Goal: Task Accomplishment & Management: Use online tool/utility

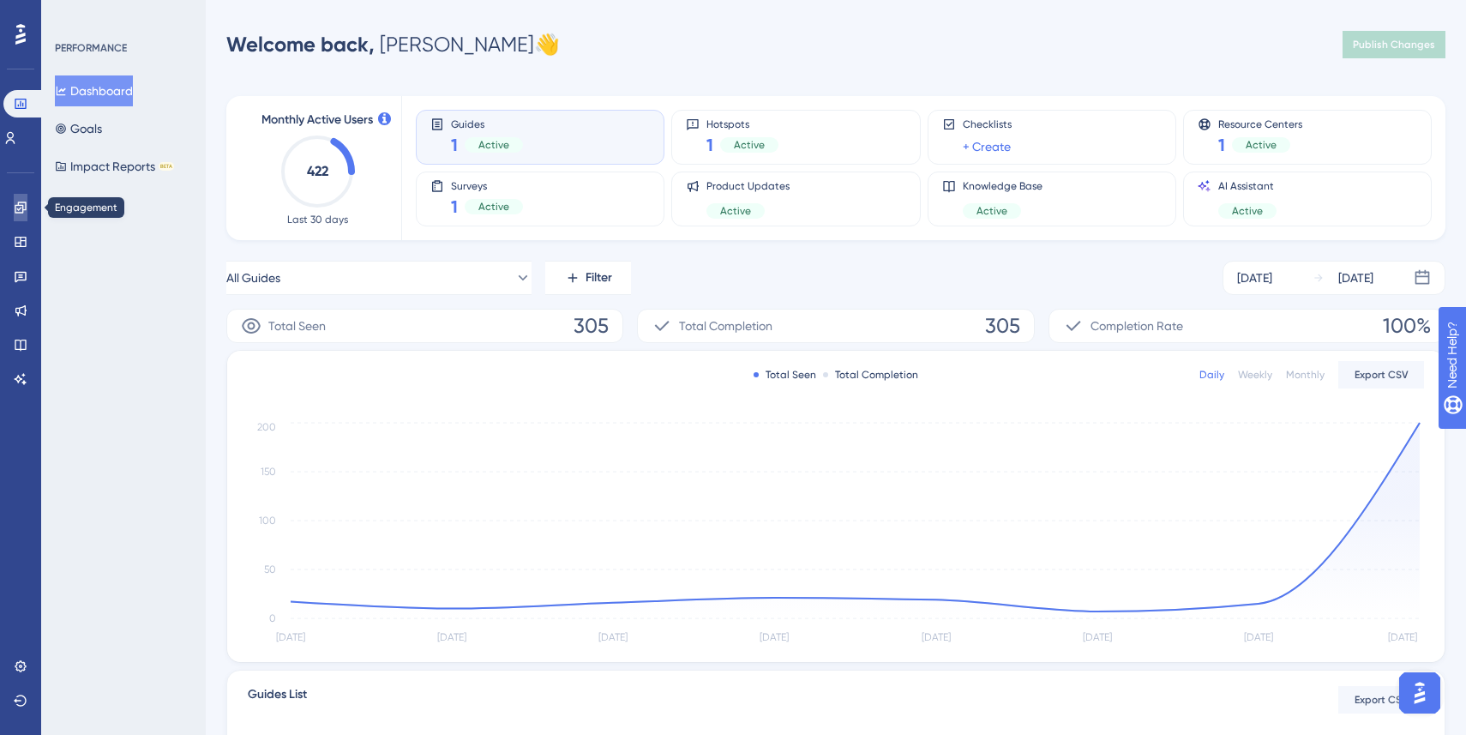
click at [23, 197] on link at bounding box center [21, 207] width 14 height 27
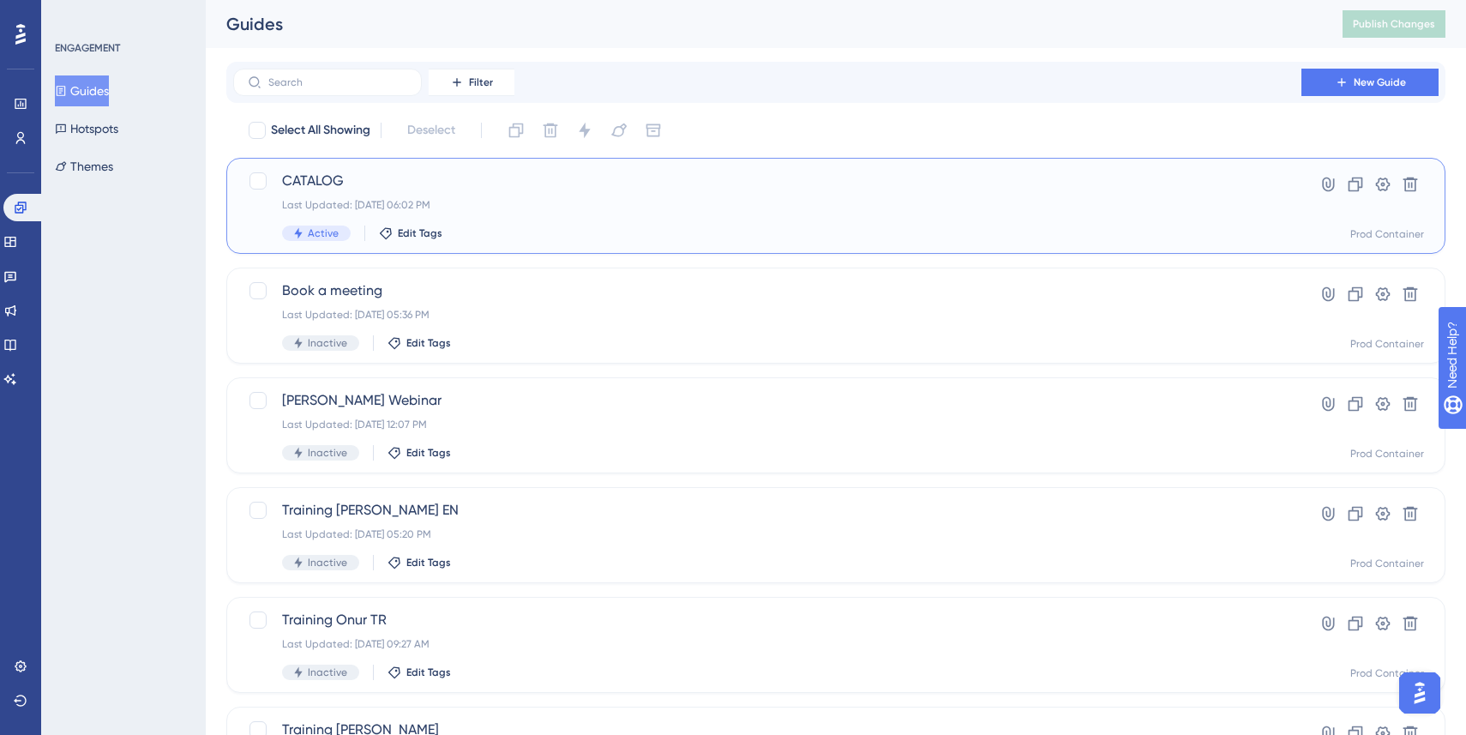
click at [526, 236] on div "Active Edit Tags" at bounding box center [767, 232] width 971 height 15
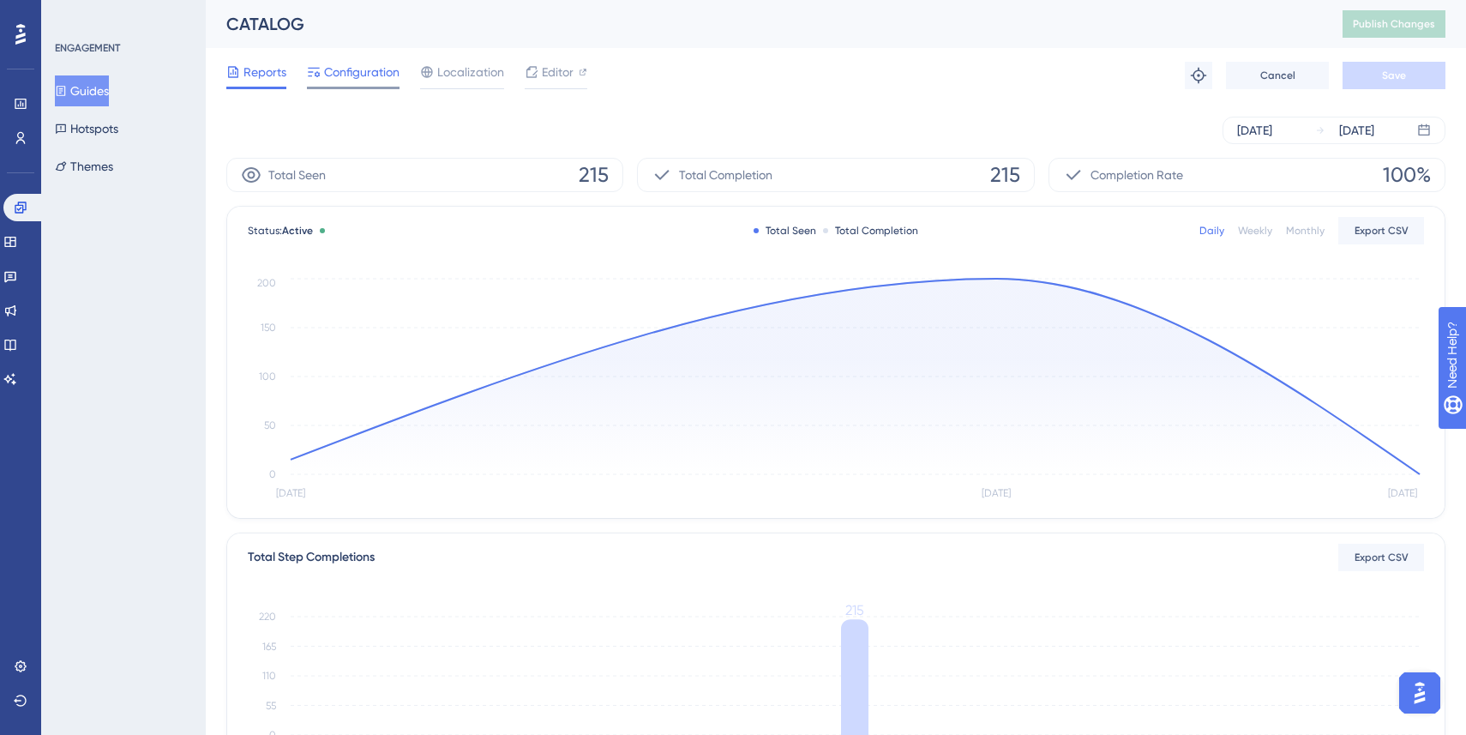
click at [332, 75] on span "Configuration" at bounding box center [361, 72] width 75 height 21
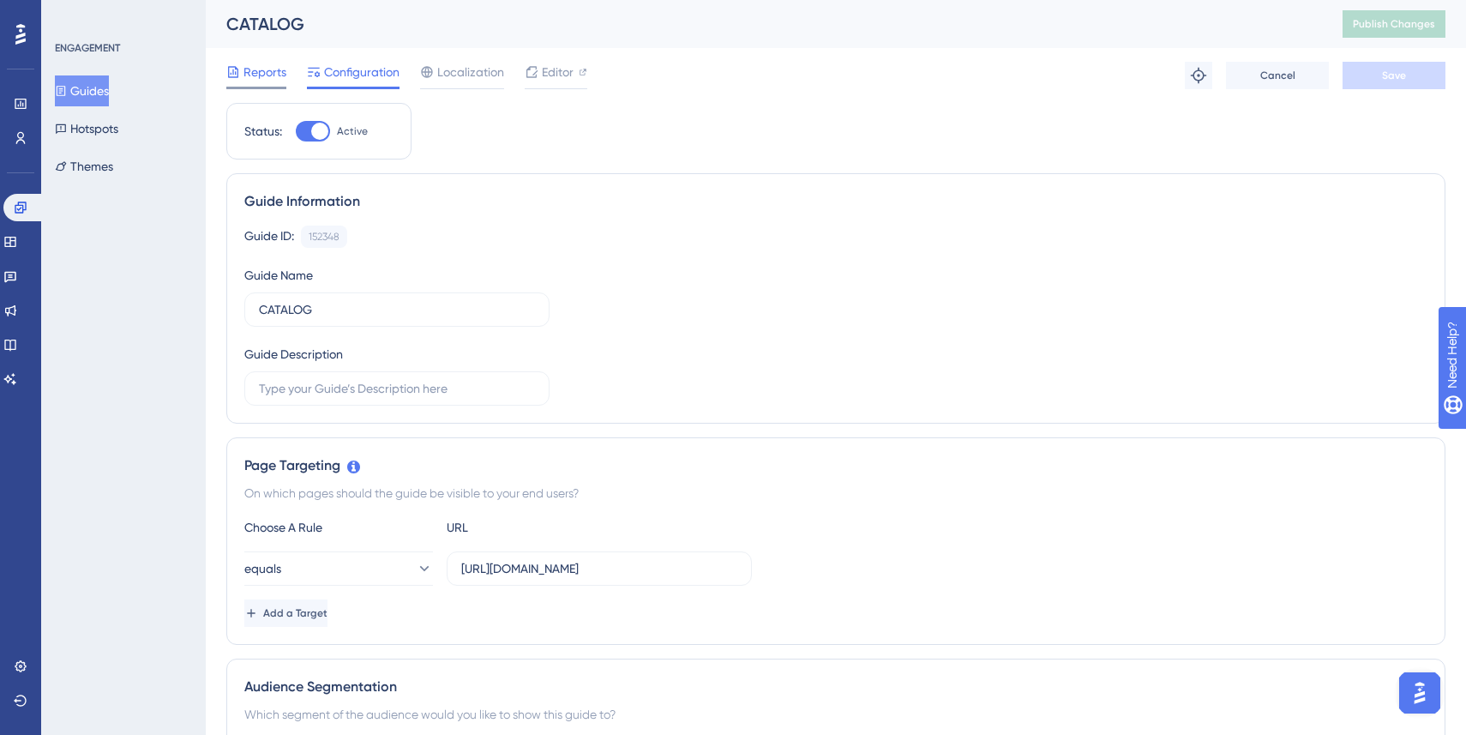
click at [262, 79] on span "Reports" at bounding box center [264, 72] width 43 height 21
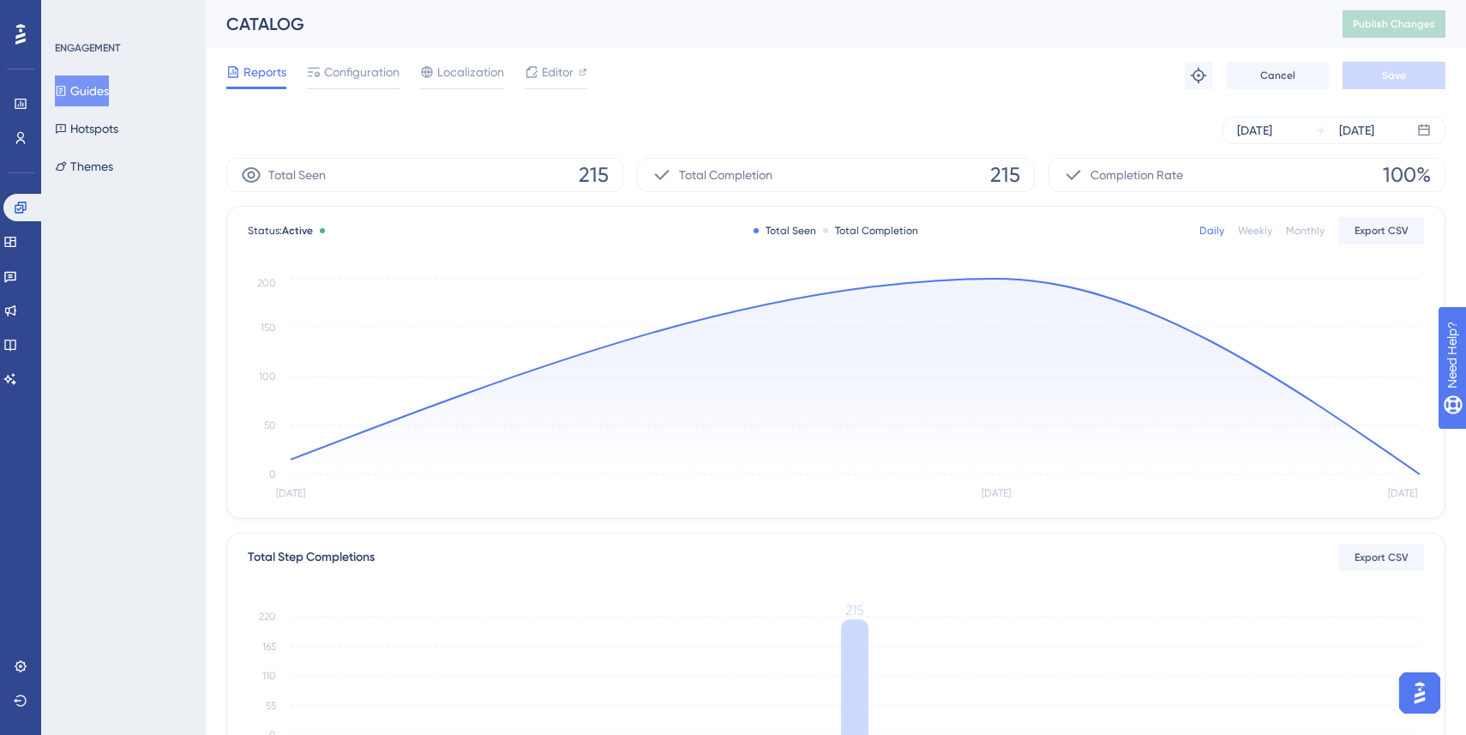
click at [1001, 279] on icon at bounding box center [855, 376] width 1129 height 195
click at [991, 280] on circle at bounding box center [996, 279] width 14 height 14
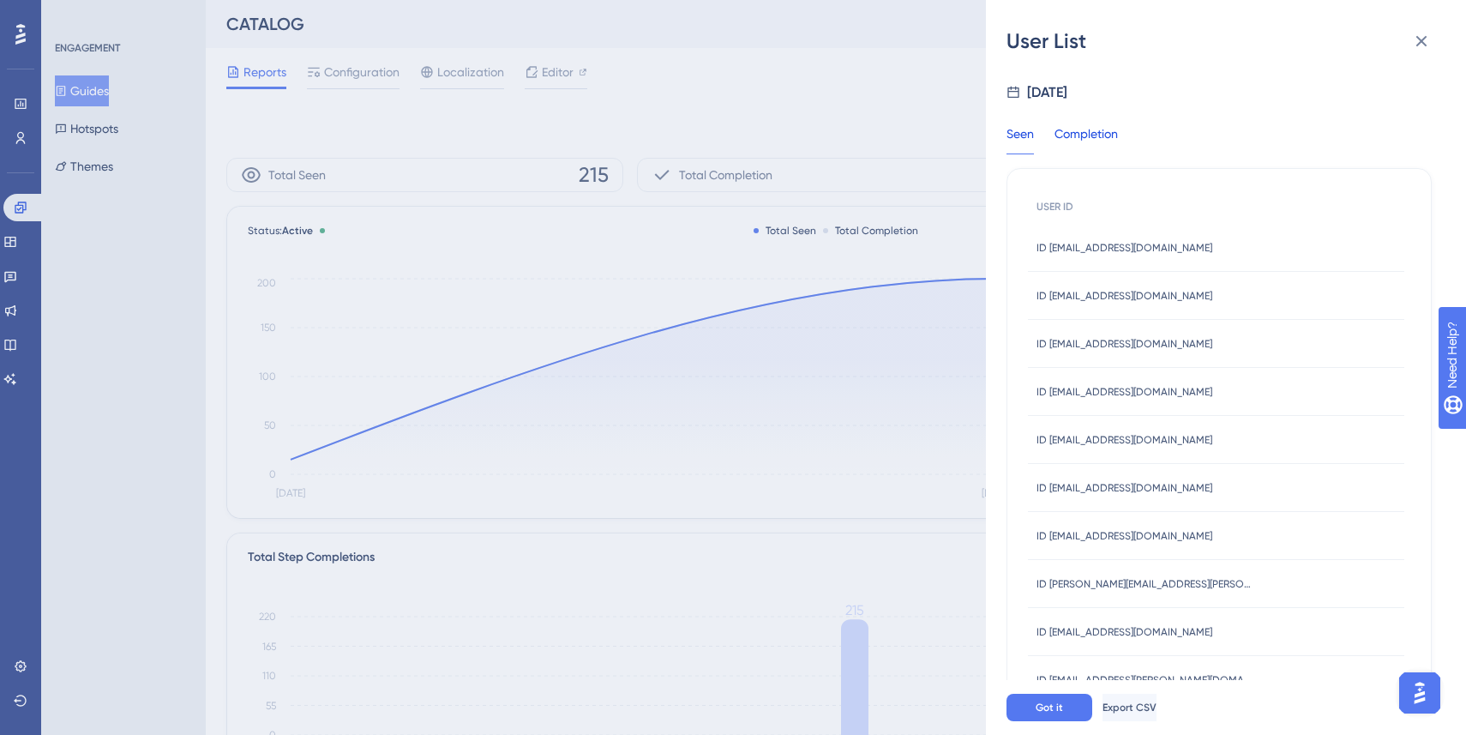
click at [1096, 142] on div "Completion" at bounding box center [1086, 138] width 63 height 31
click at [1021, 141] on div "Seen" at bounding box center [1020, 138] width 27 height 31
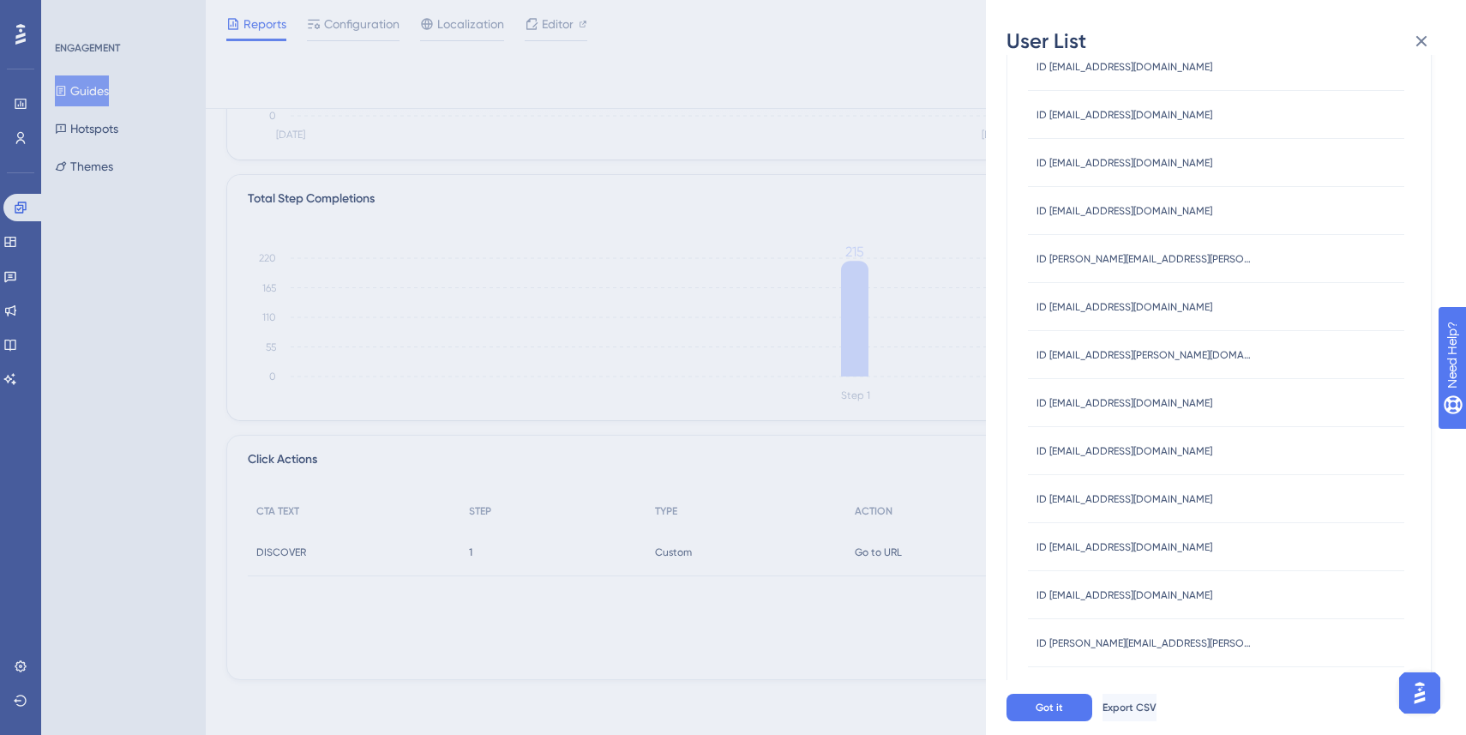
scroll to position [628, 0]
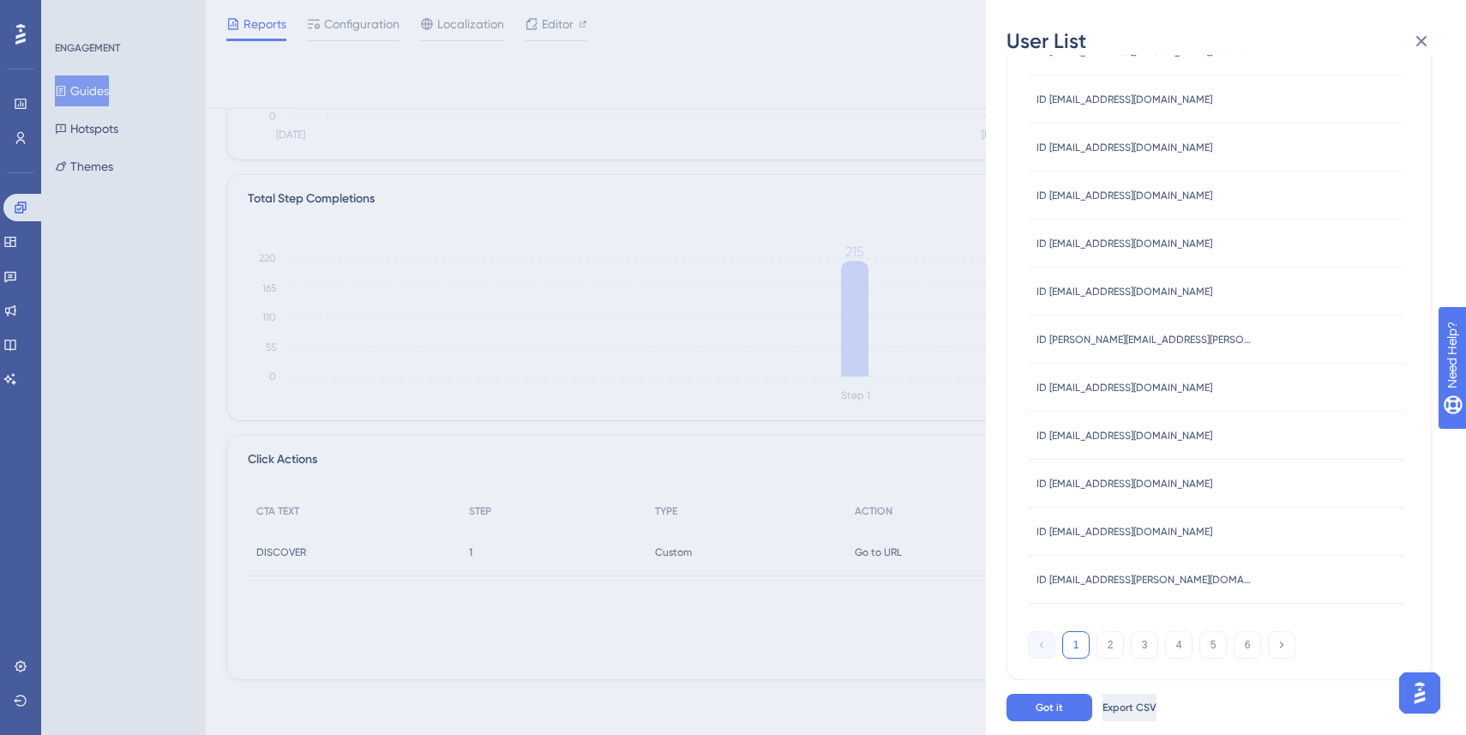
click at [1157, 716] on button "Export CSV" at bounding box center [1130, 707] width 54 height 27
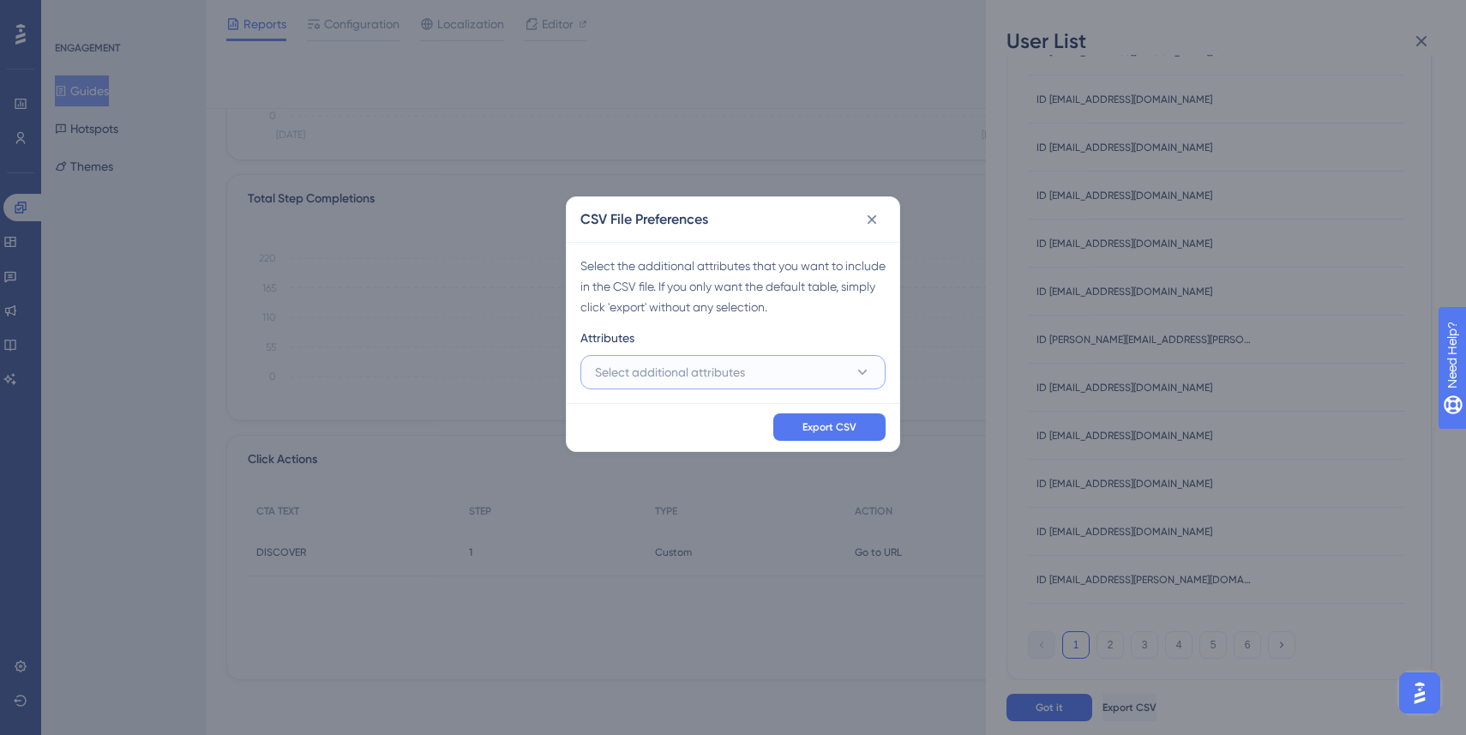
click at [815, 370] on button "Select additional attributes" at bounding box center [732, 372] width 305 height 34
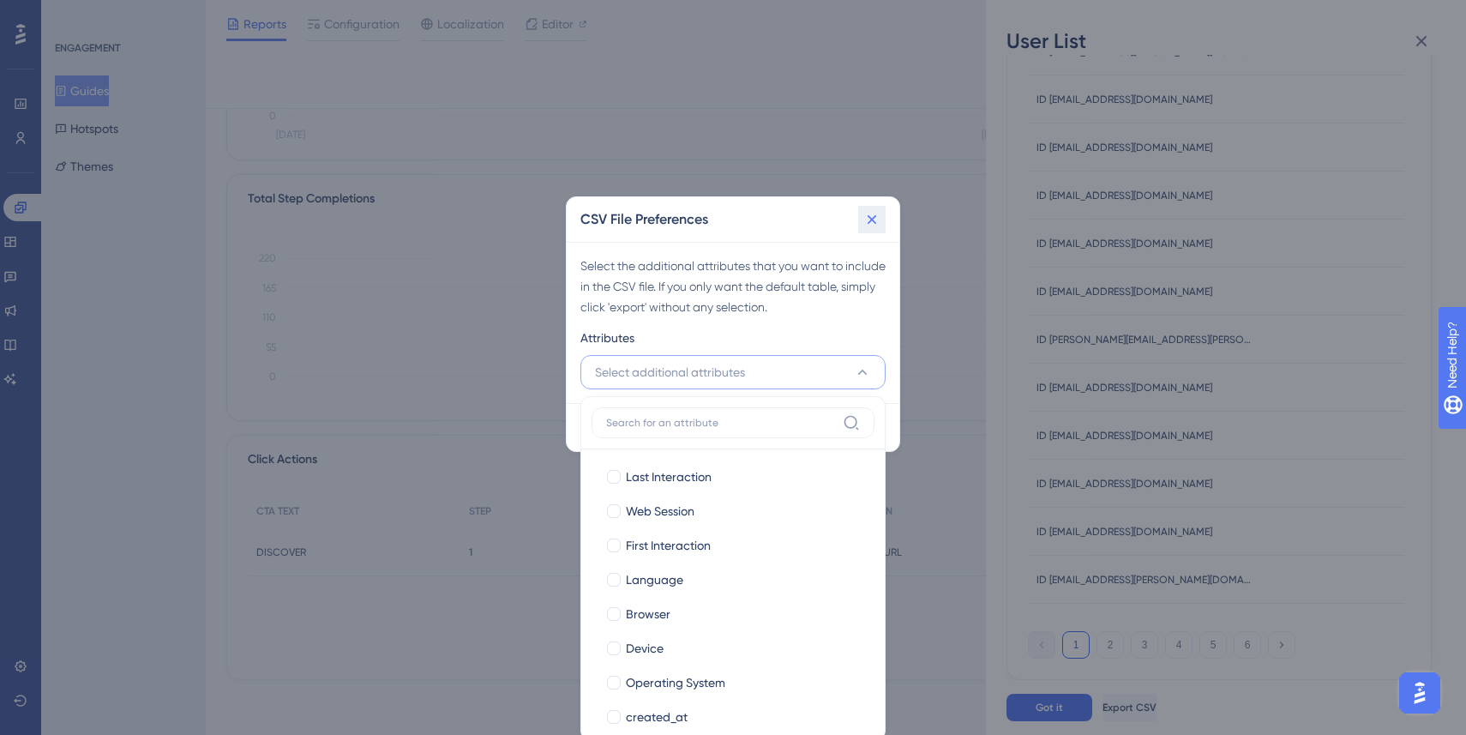
click at [881, 207] on button at bounding box center [871, 219] width 27 height 27
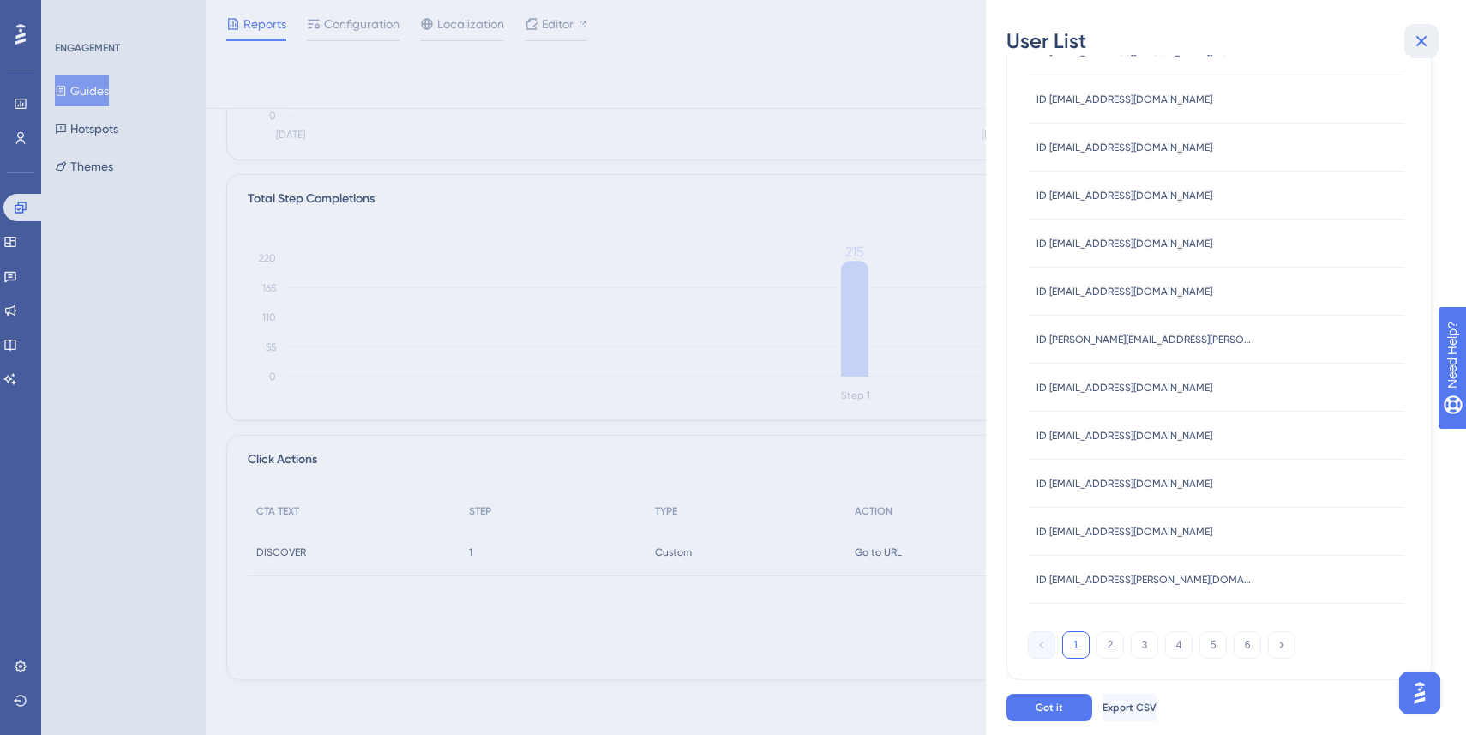
click at [1426, 41] on icon at bounding box center [1421, 41] width 21 height 21
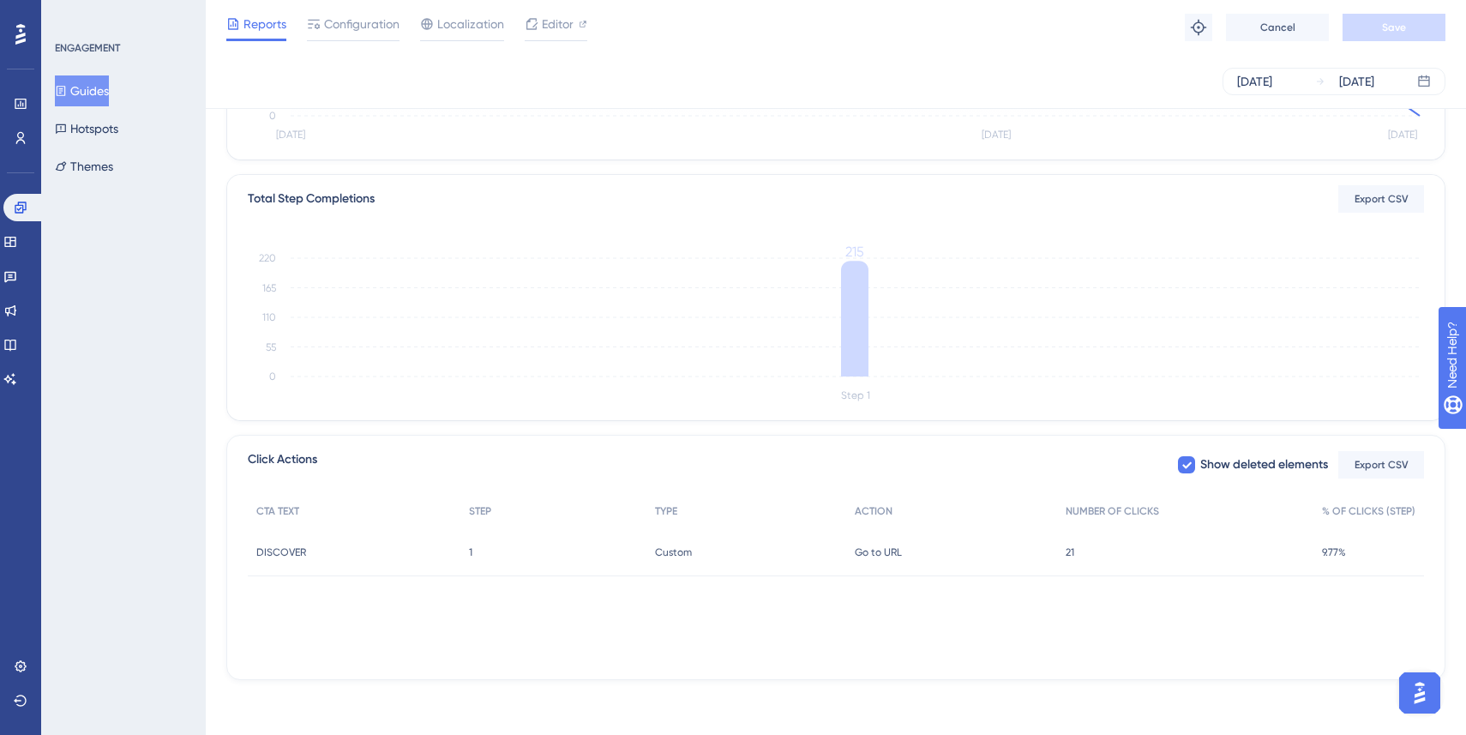
scroll to position [0, 0]
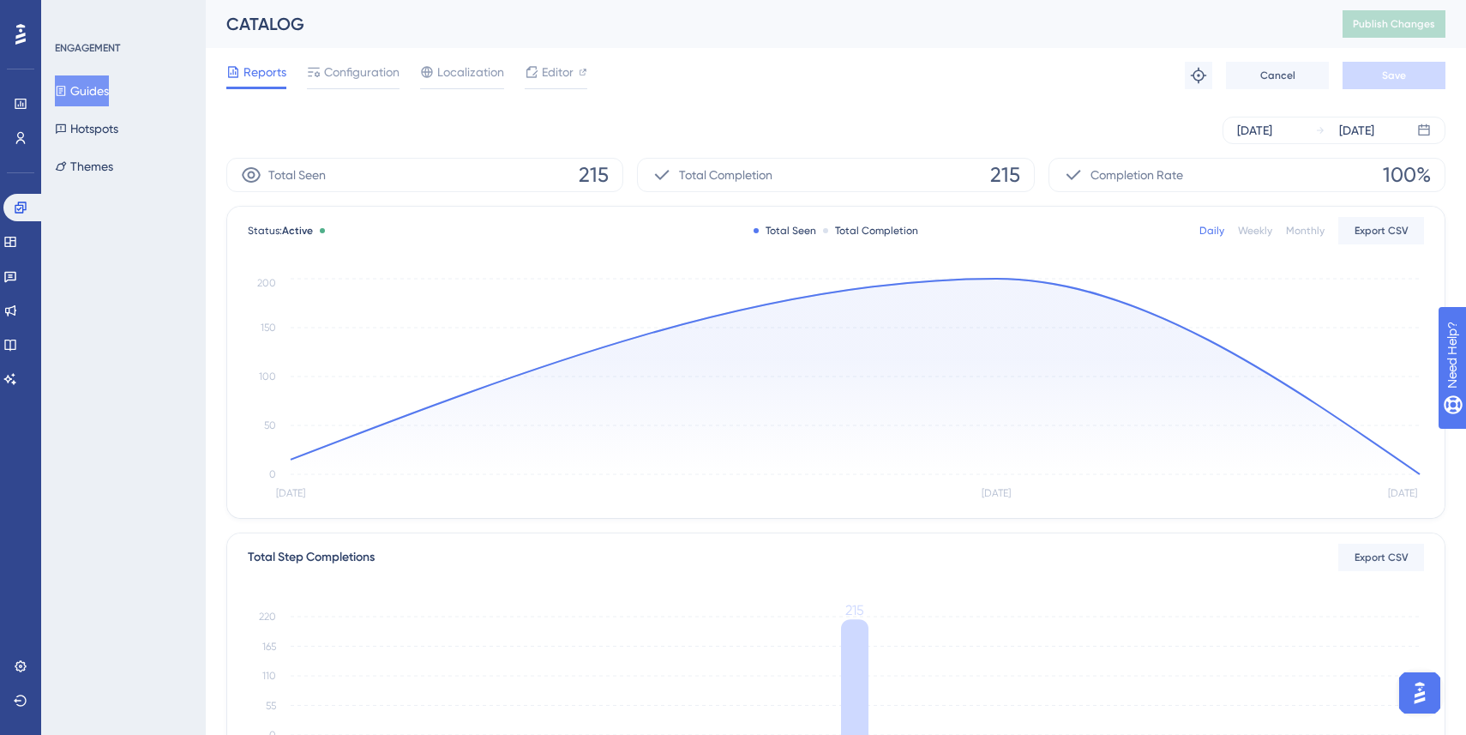
click at [1276, 231] on div "Daily Weekly Monthly Export CSV" at bounding box center [1311, 230] width 225 height 27
click at [1380, 231] on span "Export CSV" at bounding box center [1382, 231] width 54 height 14
click at [997, 279] on circle at bounding box center [996, 278] width 6 height 6
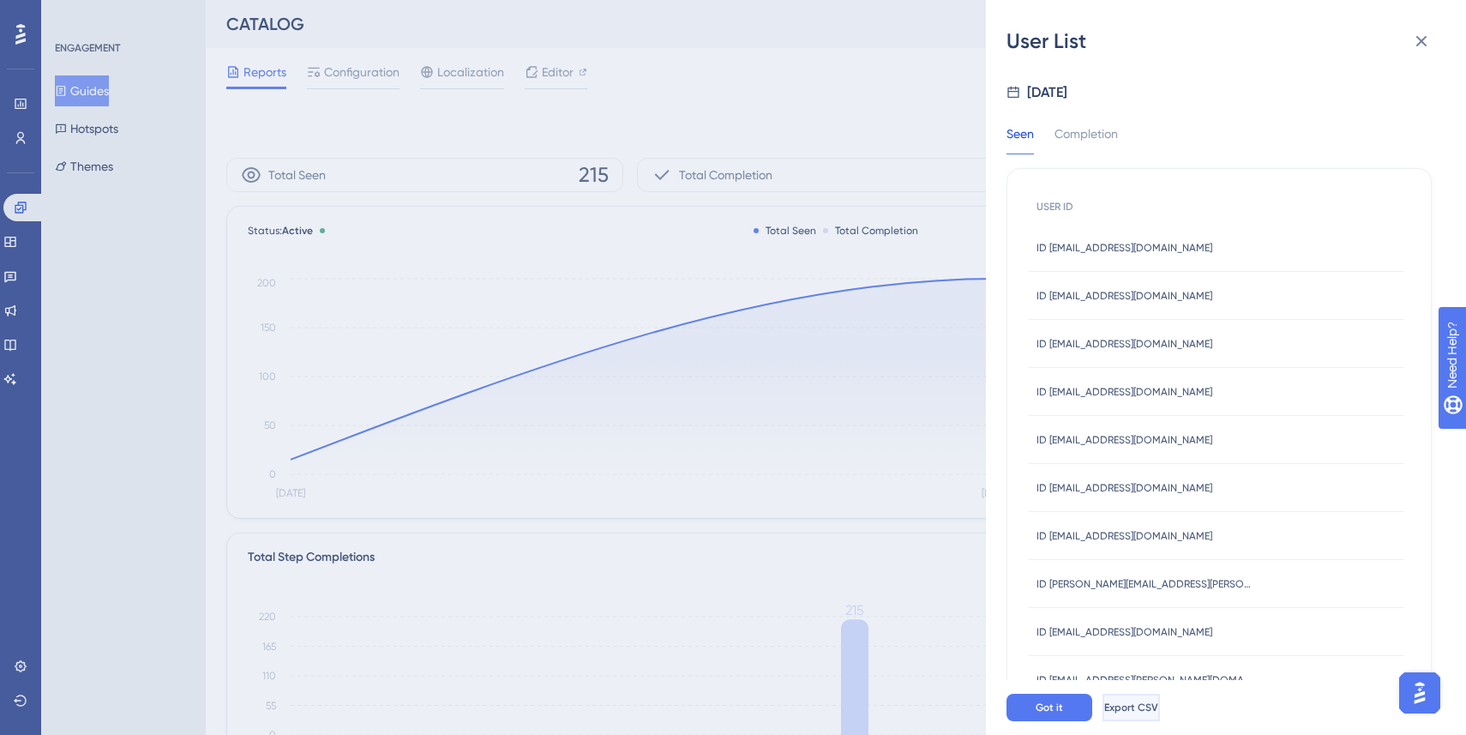
click at [1158, 702] on span "Export CSV" at bounding box center [1131, 707] width 54 height 14
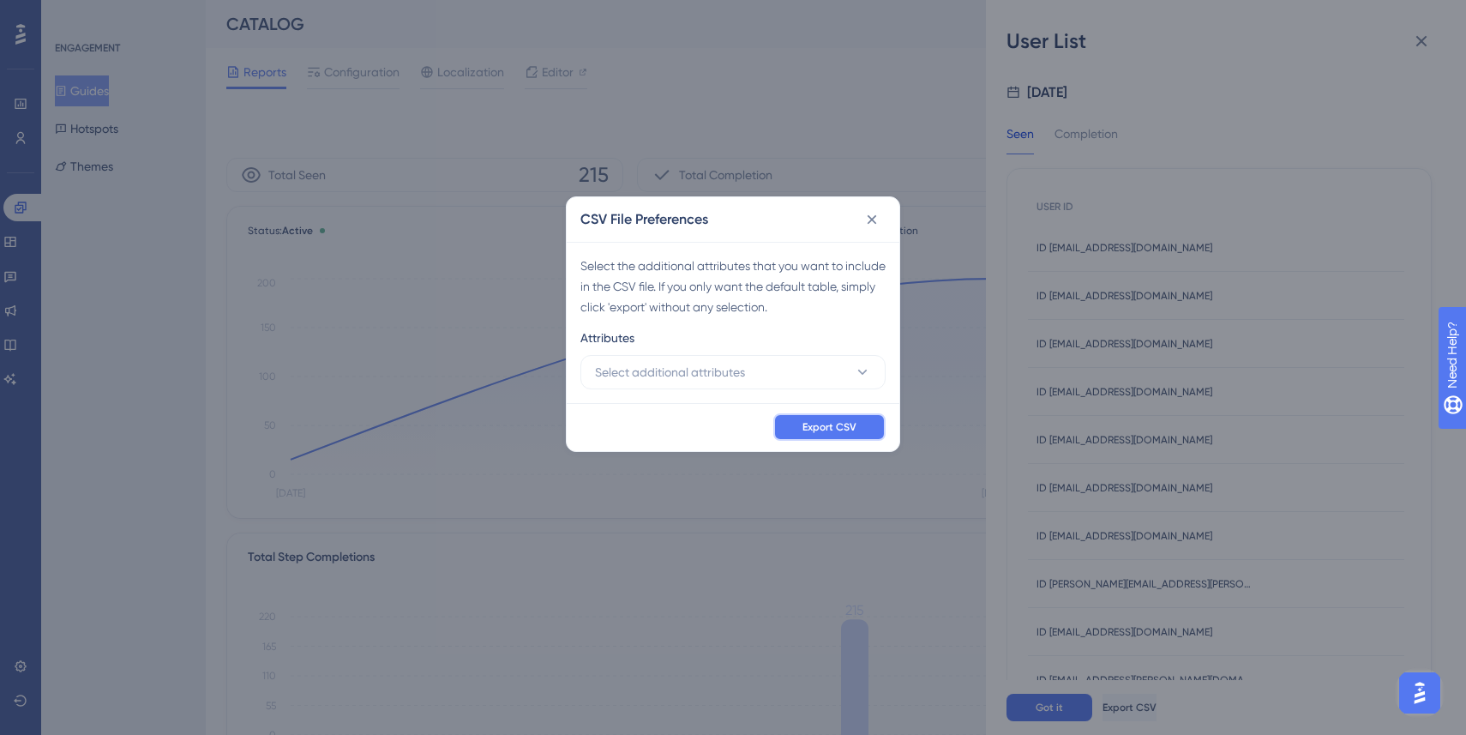
click at [851, 424] on span "Export CSV" at bounding box center [830, 427] width 54 height 14
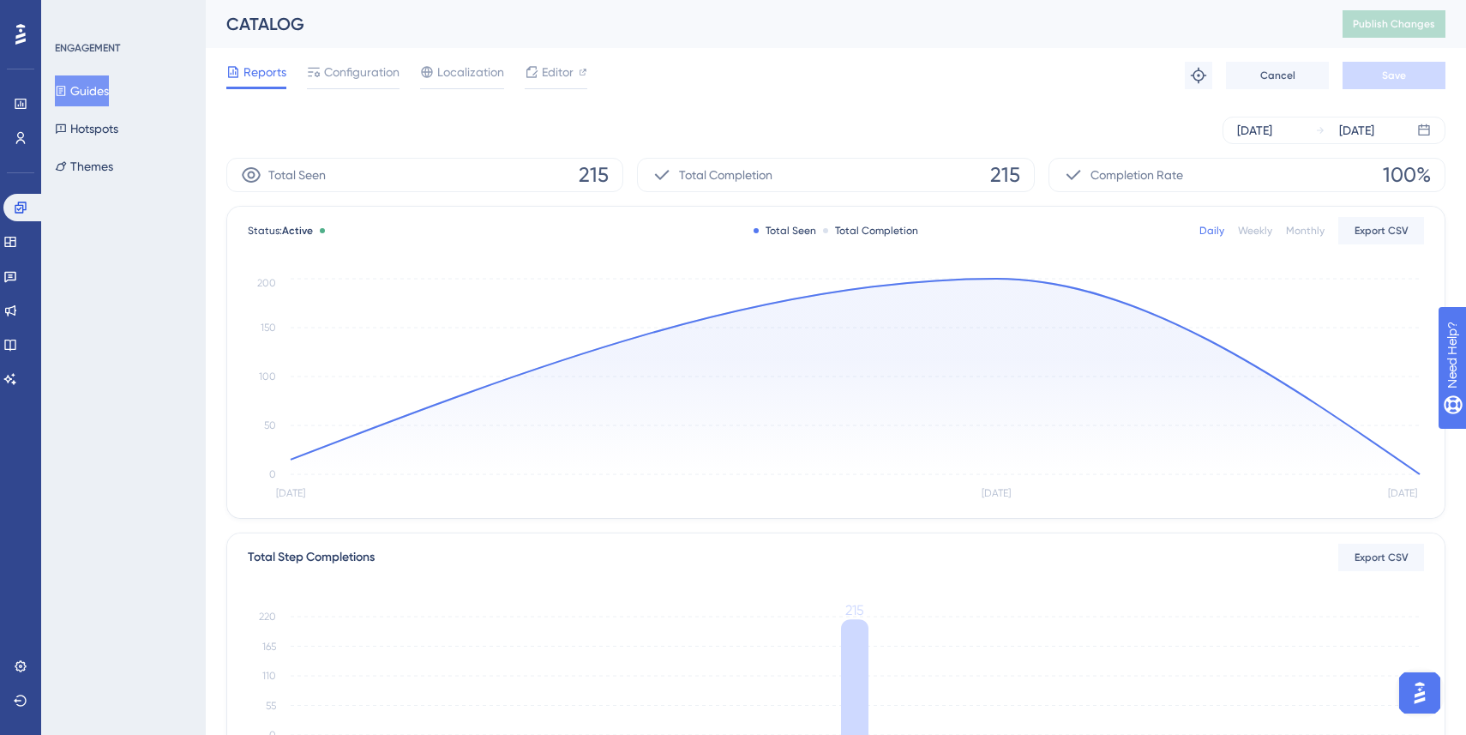
click at [31, 30] on div at bounding box center [20, 34] width 27 height 27
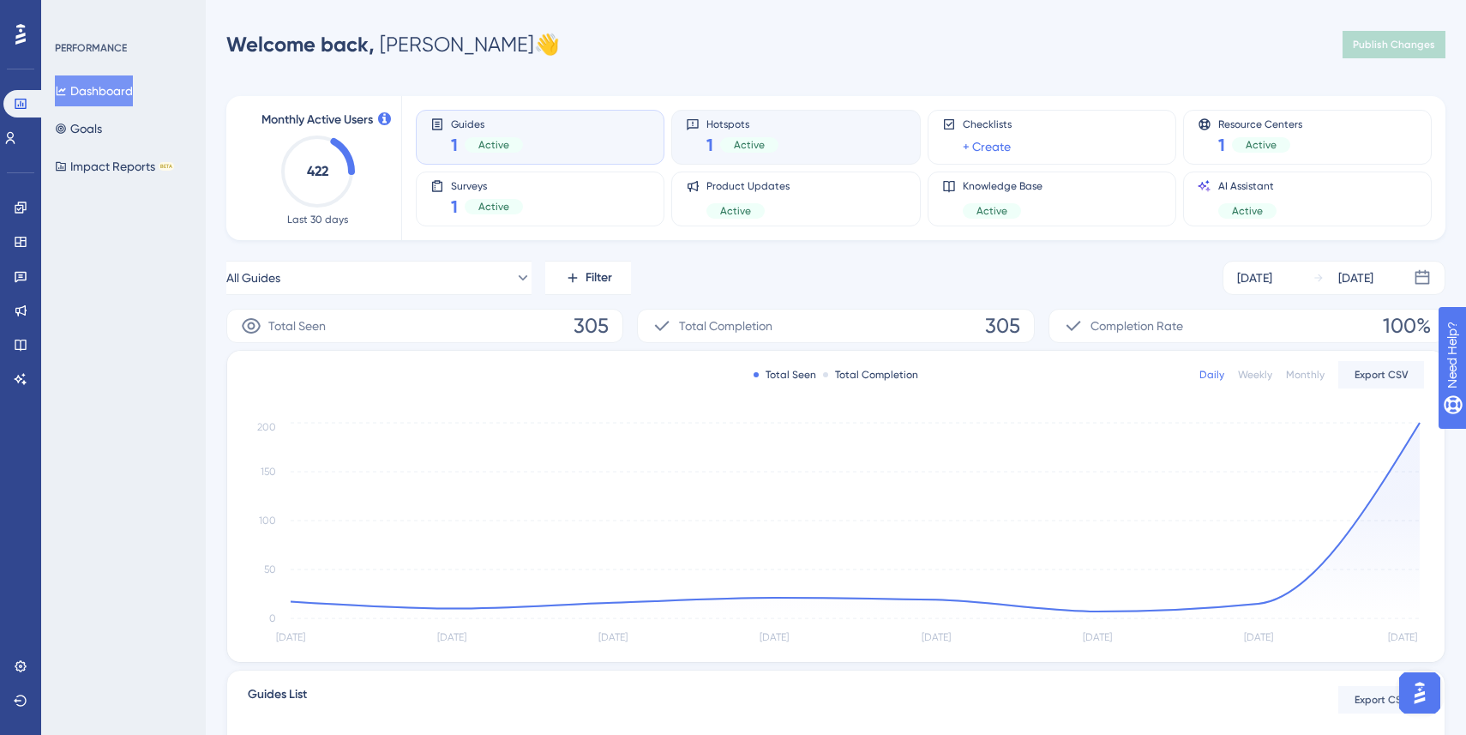
click at [821, 140] on div "Hotspots 1 Active" at bounding box center [795, 136] width 219 height 39
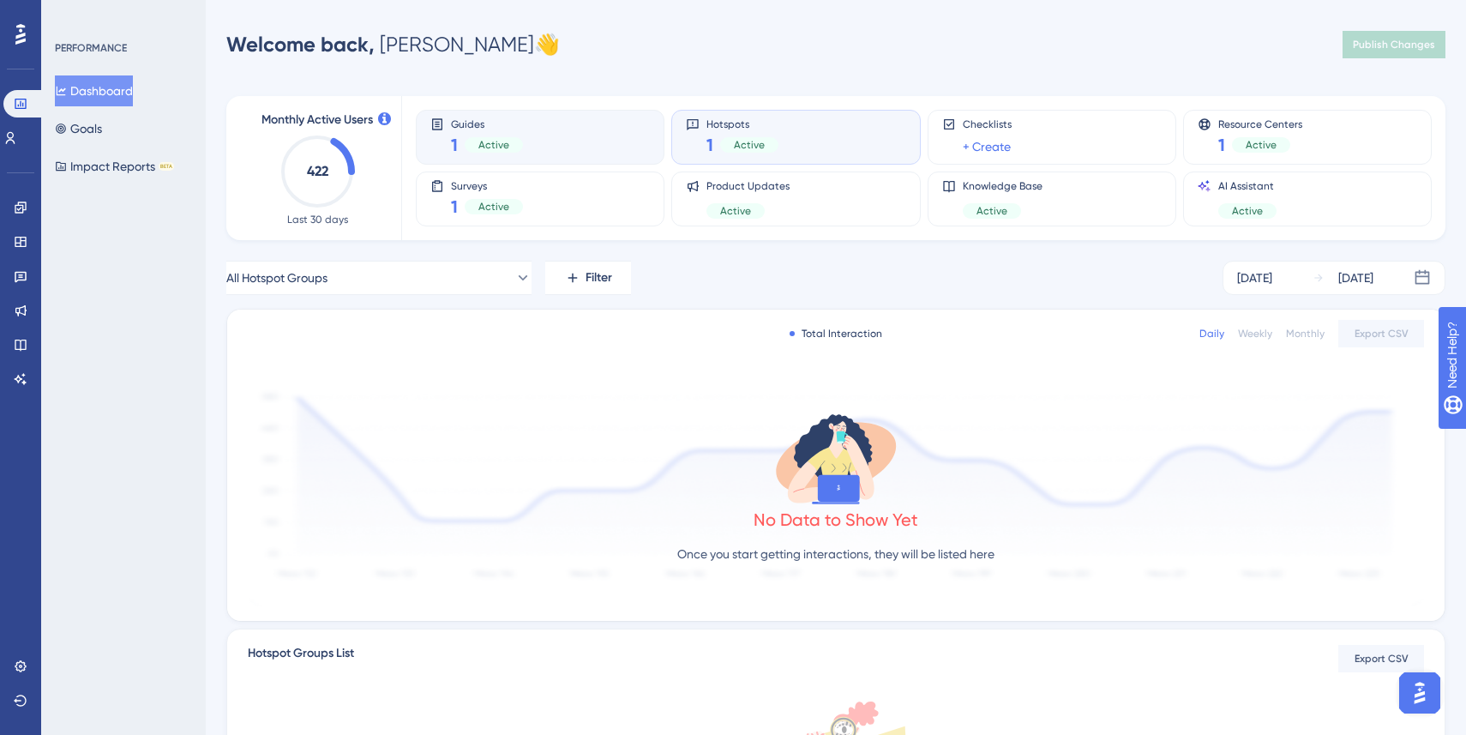
click at [622, 150] on div "Guides 1 Active" at bounding box center [539, 136] width 219 height 39
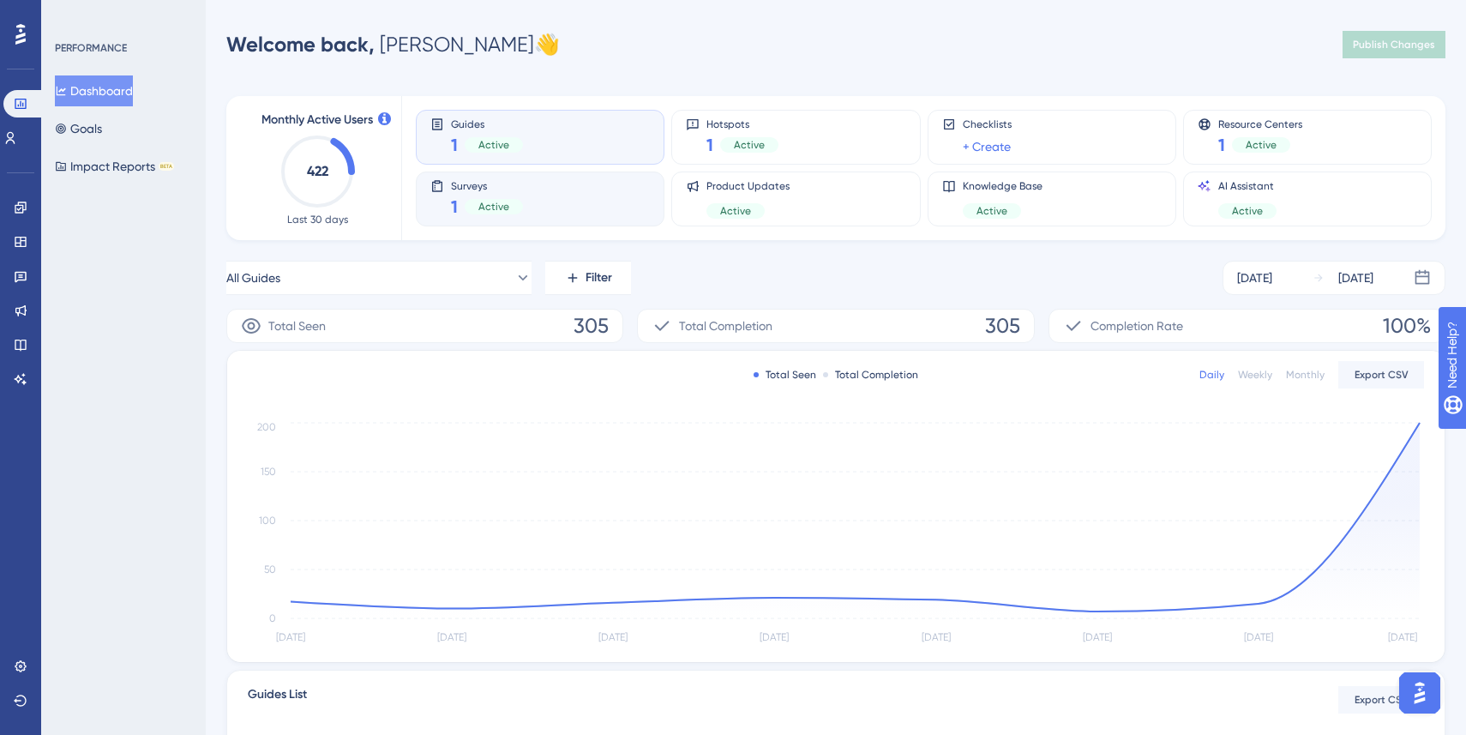
click at [613, 182] on div "Surveys 1 Active" at bounding box center [539, 198] width 219 height 39
